Goal: Task Accomplishment & Management: Use online tool/utility

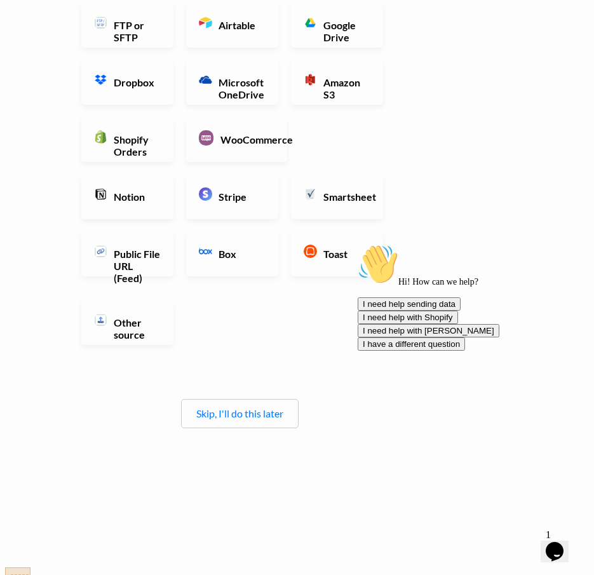
scroll to position [191, 0]
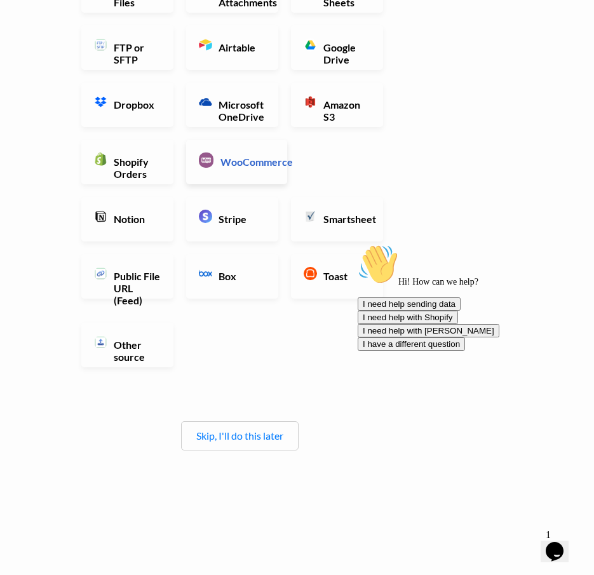
click at [228, 168] on h6 "WooCommerce" at bounding box center [245, 162] width 57 height 12
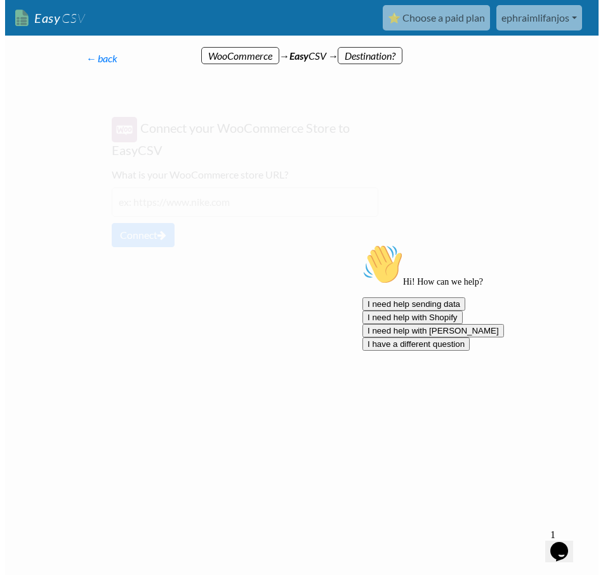
scroll to position [0, 0]
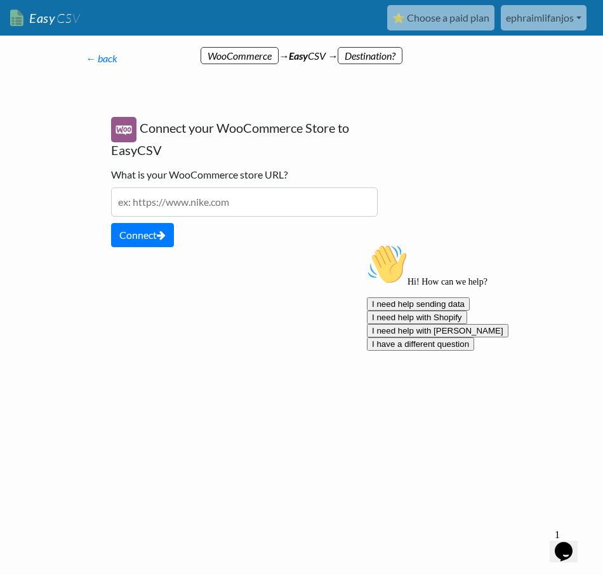
click at [212, 203] on input "text" at bounding box center [244, 201] width 267 height 29
drag, startPoint x: 457, startPoint y: 193, endPoint x: 477, endPoint y: 184, distance: 21.9
click at [457, 193] on div "← back Thanks for signing up! Set up your Import Flow and Upload Page in 1 minu…" at bounding box center [301, 210] width 457 height 292
click at [211, 208] on input "[URL]" at bounding box center [244, 201] width 267 height 29
paste input "[URL]"
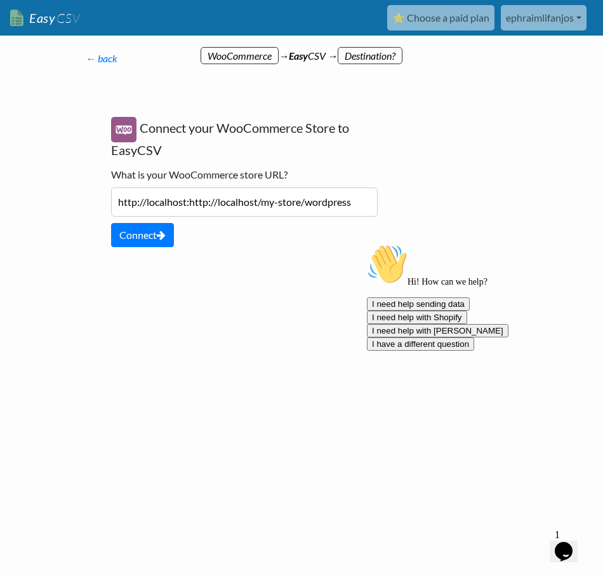
drag, startPoint x: 186, startPoint y: 203, endPoint x: 79, endPoint y: 199, distance: 107.4
click at [79, 199] on div "← back Thanks for signing up! Set up your Import Flow and Upload Page in 1 minu…" at bounding box center [244, 161] width 343 height 247
type input "[URL]"
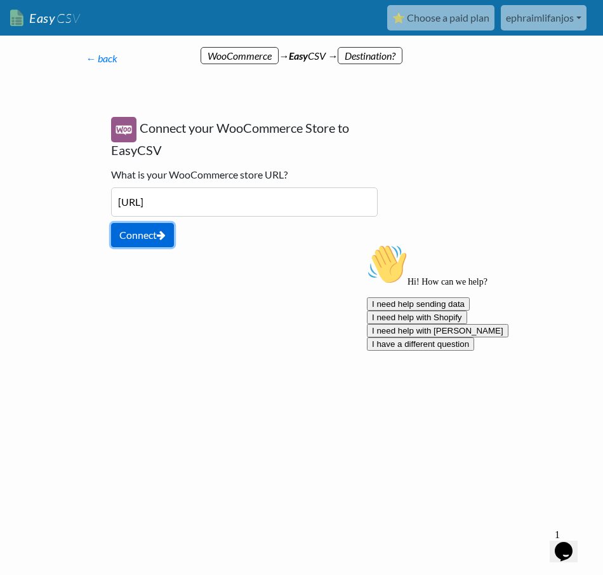
click at [166, 239] on icon at bounding box center [161, 235] width 9 height 10
click at [174, 193] on input "[URL]" at bounding box center [244, 201] width 267 height 29
click at [243, 257] on div "Connect your WooCommerce Store to EasyCSV What is your WooCommerce store URL? […" at bounding box center [244, 182] width 292 height 156
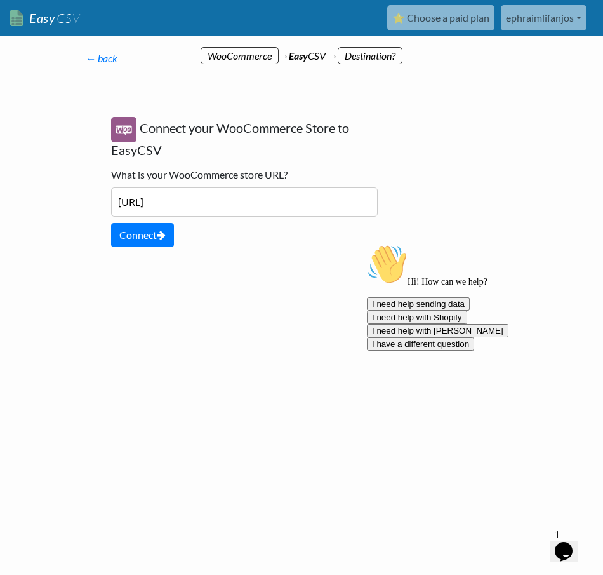
click at [367, 244] on icon "Chat attention grabber" at bounding box center [367, 244] width 0 height 0
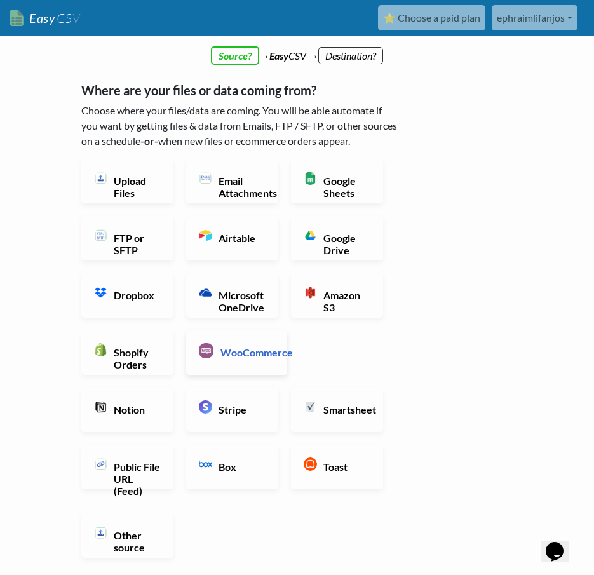
click at [231, 358] on h6 "WooCommerce" at bounding box center [245, 352] width 57 height 12
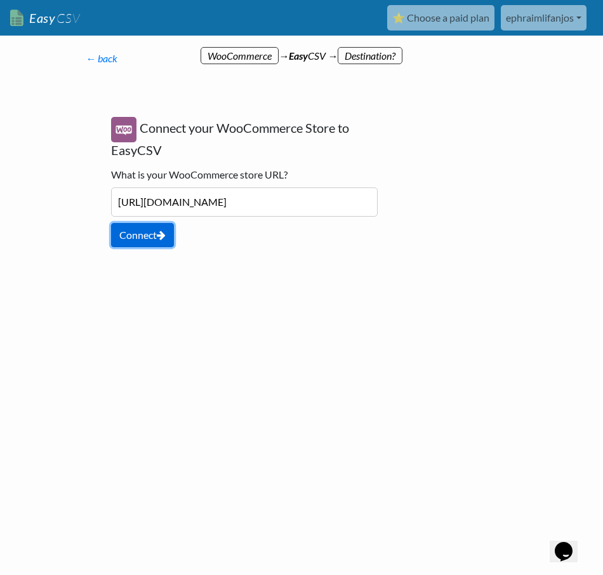
click at [139, 234] on button "Connect" at bounding box center [142, 235] width 63 height 24
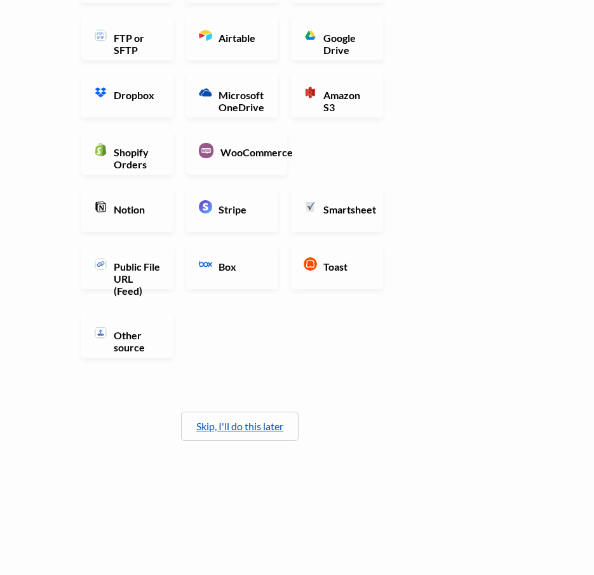
click at [248, 429] on link "Skip, I'll do this later" at bounding box center [239, 426] width 87 height 12
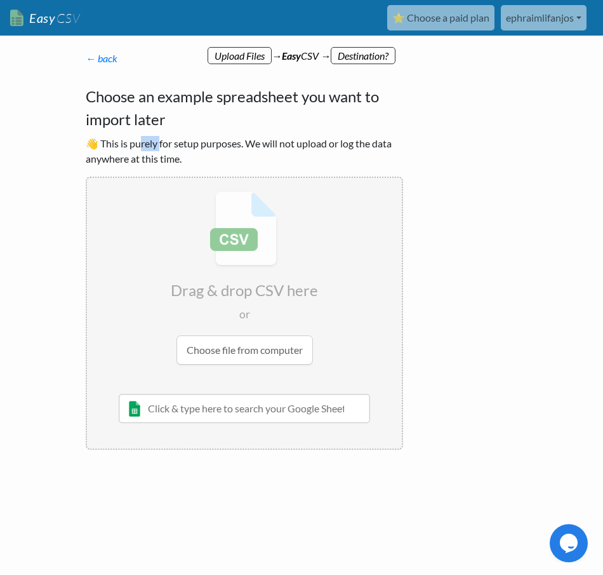
drag, startPoint x: 142, startPoint y: 151, endPoint x: 162, endPoint y: 149, distance: 20.4
click at [162, 149] on p "👋 This is purely for setup purposes. We will not upload or log the data anywher…" at bounding box center [245, 151] width 318 height 30
click at [189, 163] on p "👋 This is purely for setup purposes. We will not upload or log the data anywher…" at bounding box center [245, 151] width 318 height 30
click at [80, 419] on div "← back Thanks for signing up! Set up your Import Flow and Upload Page in 1 minu…" at bounding box center [244, 250] width 343 height 424
click at [251, 414] on input "text" at bounding box center [245, 408] width 252 height 29
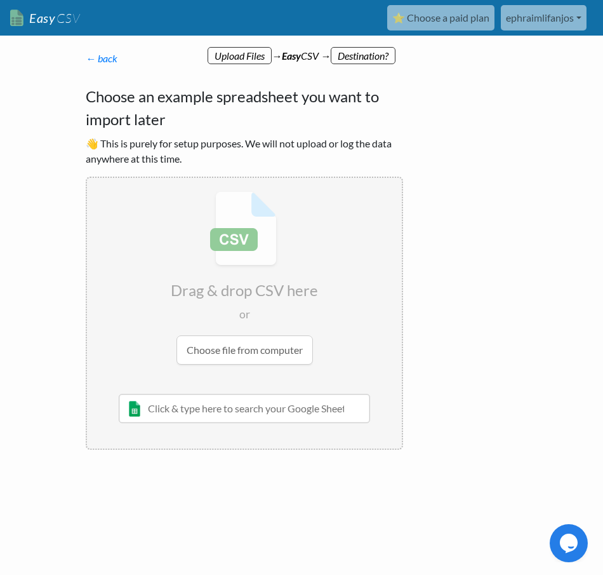
click at [250, 408] on input "text" at bounding box center [245, 408] width 252 height 29
click at [201, 348] on input "file" at bounding box center [244, 278] width 315 height 200
type input "C:\fakepath\arc_recovery_packet.txt"
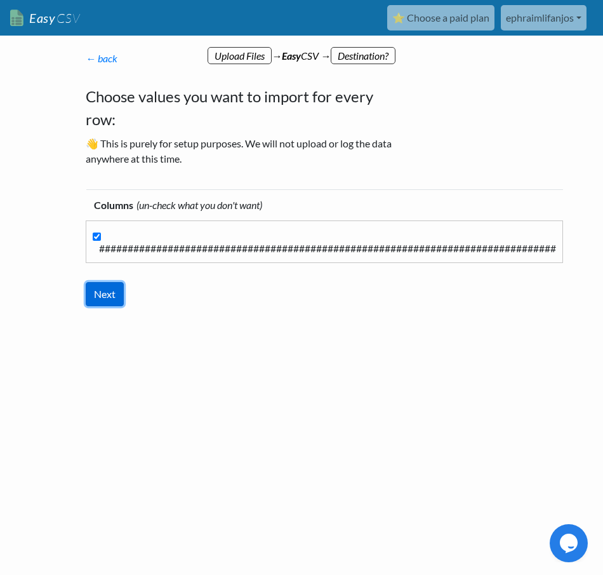
click at [97, 299] on input "Next" at bounding box center [105, 294] width 38 height 24
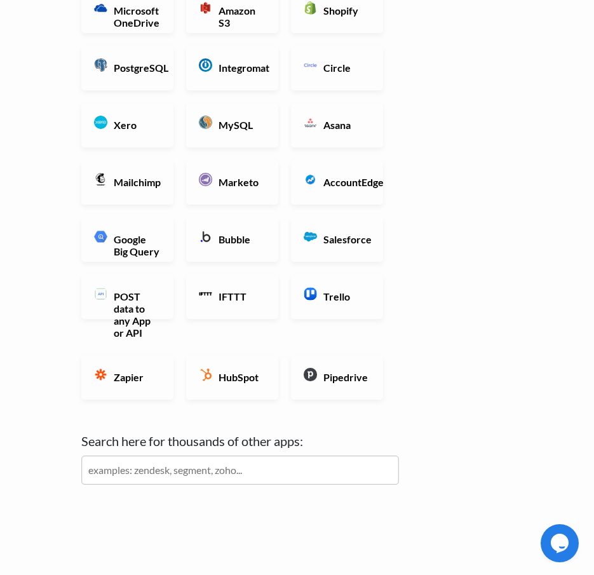
scroll to position [381, 0]
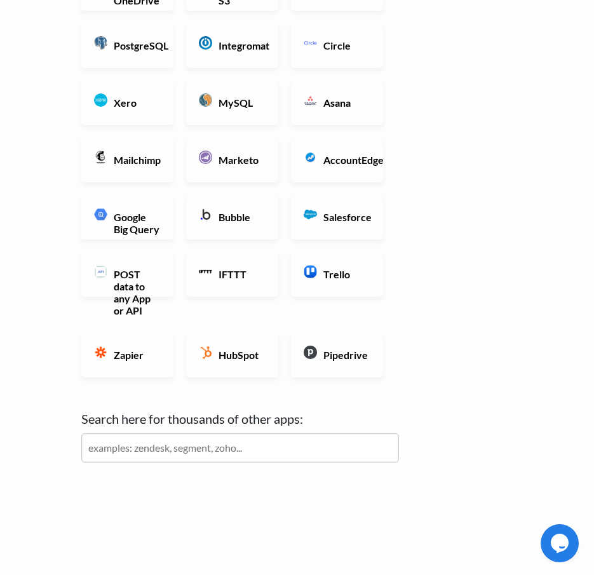
click at [219, 444] on input "text" at bounding box center [240, 447] width 318 height 29
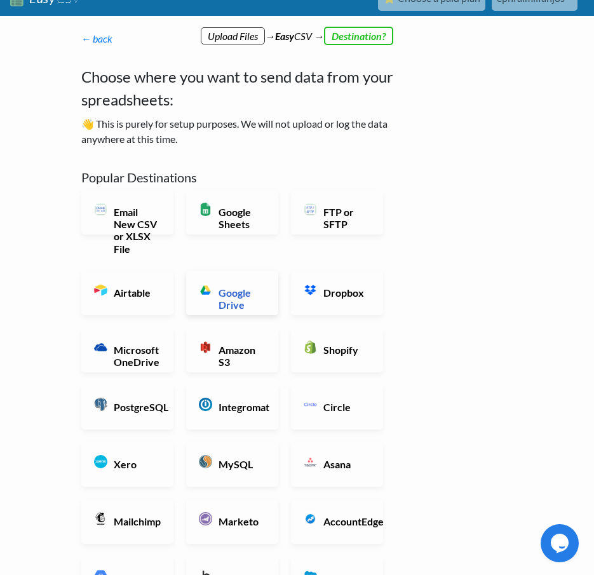
scroll to position [0, 0]
